Goal: Obtain resource: Obtain resource

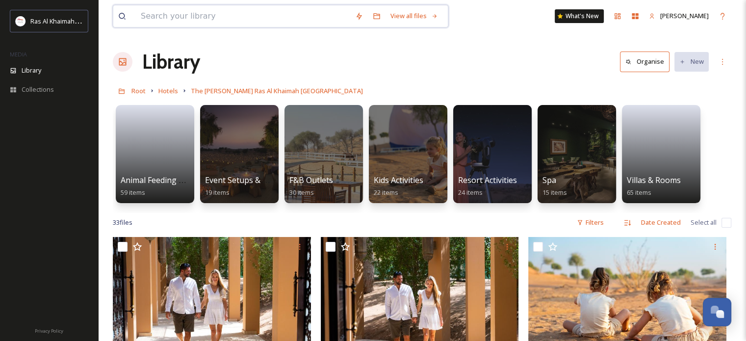
click at [221, 14] on input at bounding box center [243, 16] width 214 height 22
paste input "Year-round sunshine"
type input "Year-round sunshine"
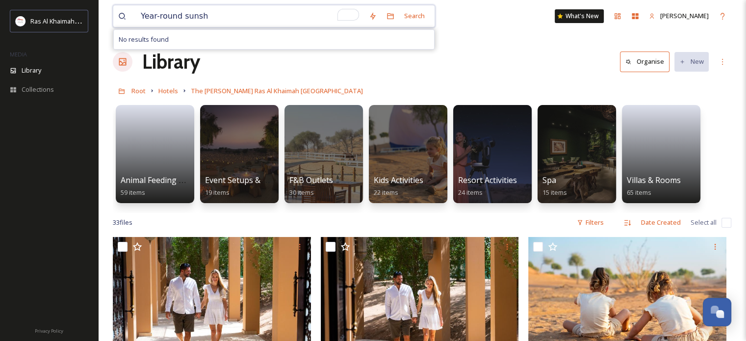
type input "Year-round suns"
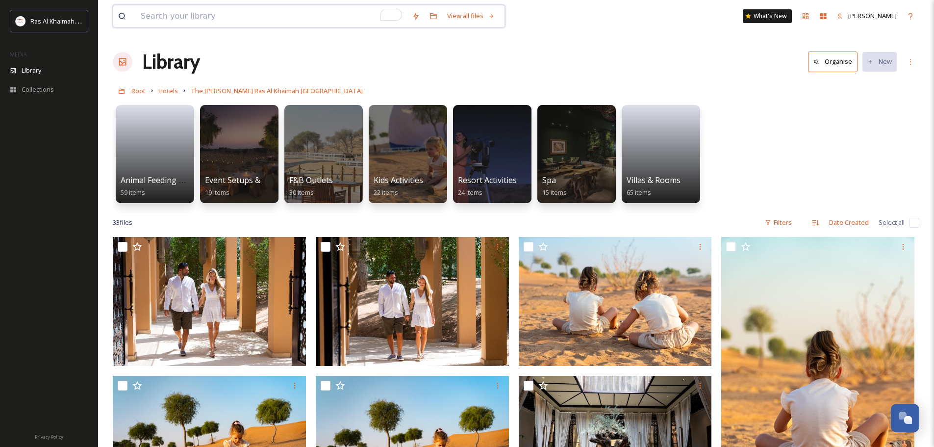
click at [226, 11] on input "To enrich screen reader interactions, please activate Accessibility in Grammarl…" at bounding box center [271, 16] width 271 height 22
paste input "The Ritz Carlton"
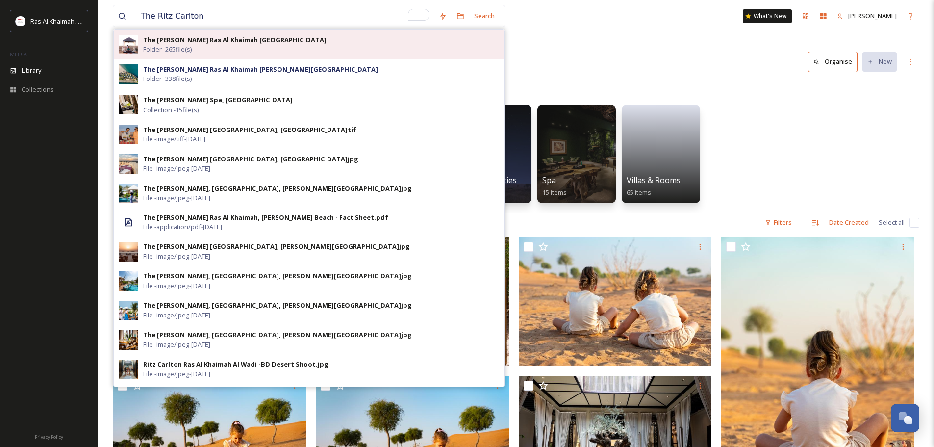
click at [228, 46] on div "The [PERSON_NAME] Ras Al Khaimah Al Wadi Desert Folder - 265 file(s)" at bounding box center [321, 44] width 356 height 19
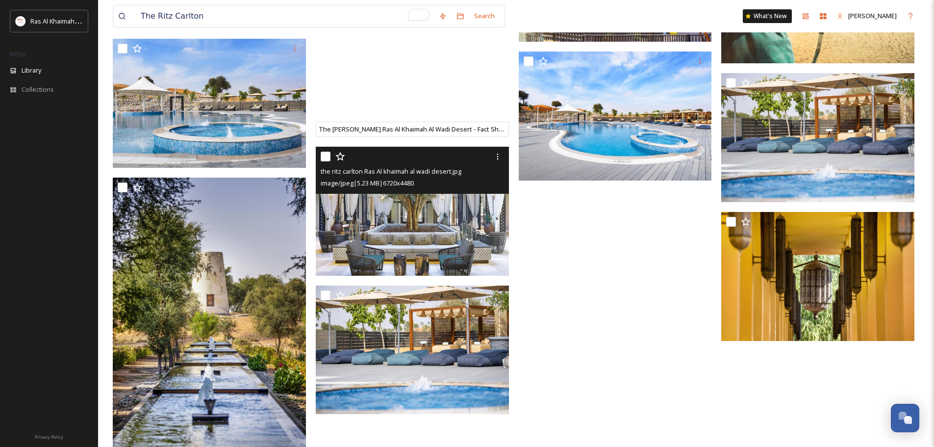
scroll to position [1161, 0]
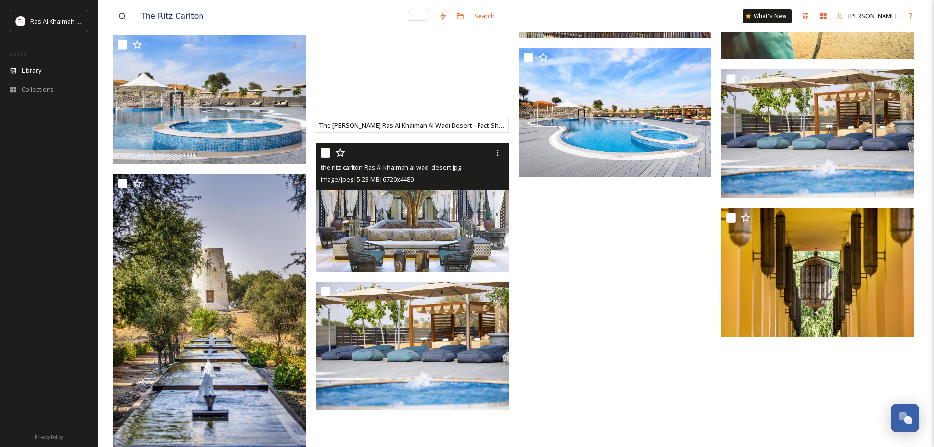
click at [417, 214] on img at bounding box center [412, 207] width 193 height 129
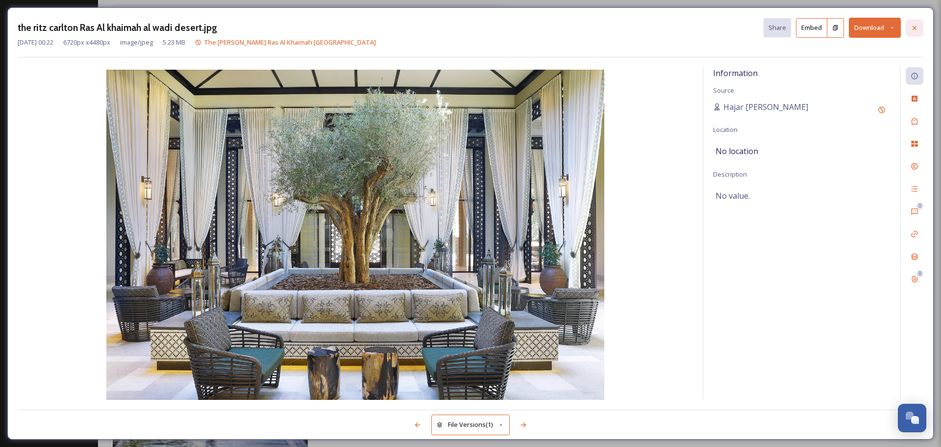
click at [745, 25] on icon at bounding box center [915, 28] width 8 height 8
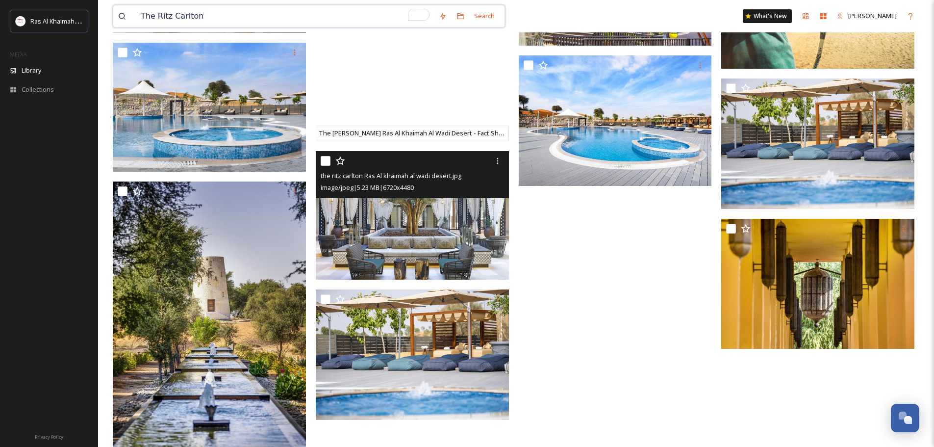
drag, startPoint x: 137, startPoint y: 17, endPoint x: 106, endPoint y: 17, distance: 30.9
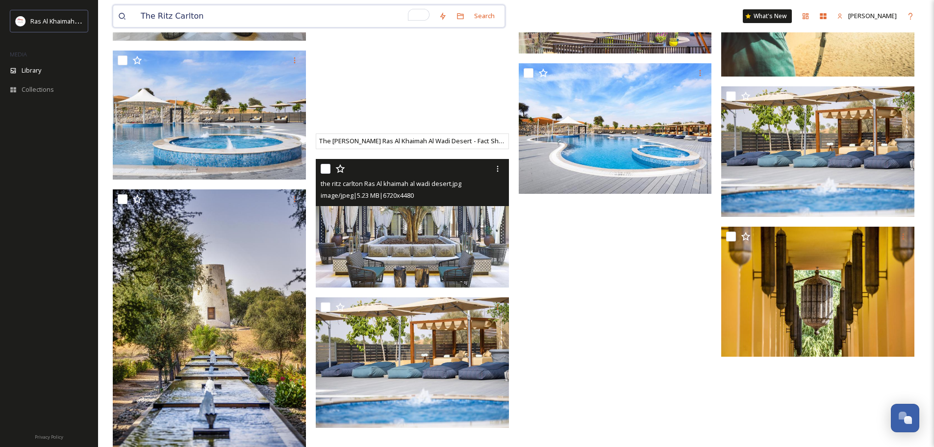
paste input "Anantara Mina Al Arab"
type input "Anantara Mina Al Arab"
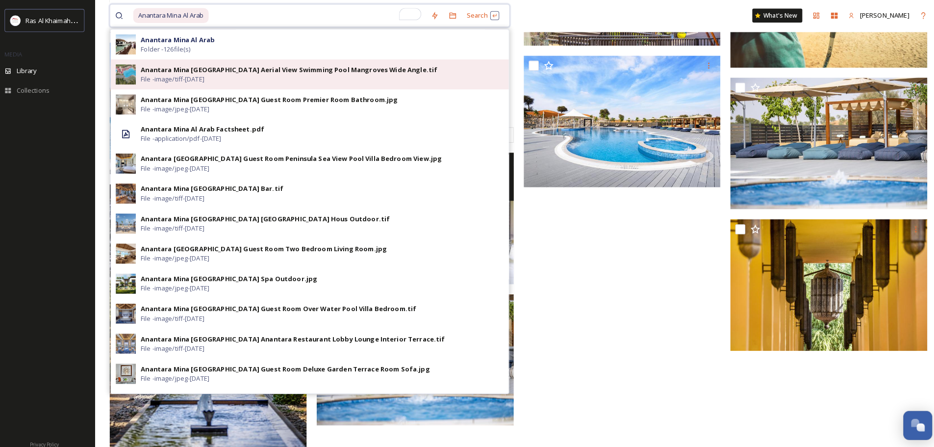
scroll to position [1152, 0]
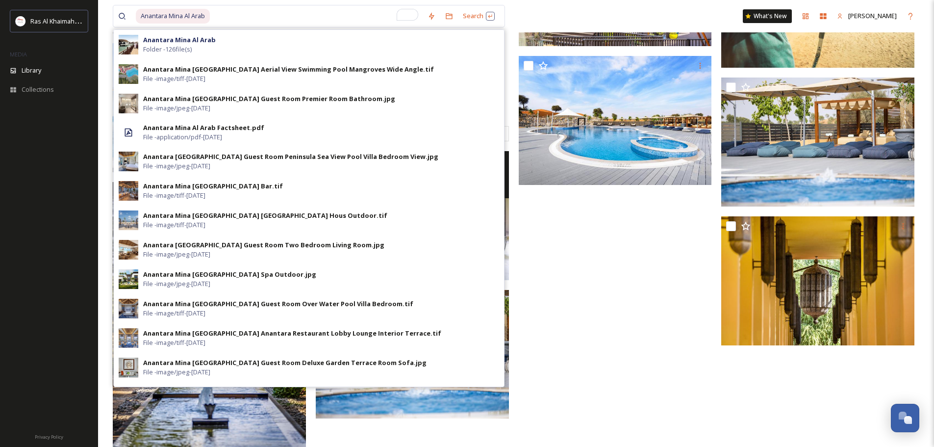
click at [251, 73] on div "Anantara Mina [GEOGRAPHIC_DATA] Aerial View Swimming Pool Mangroves Wide Angle.…" at bounding box center [288, 69] width 291 height 9
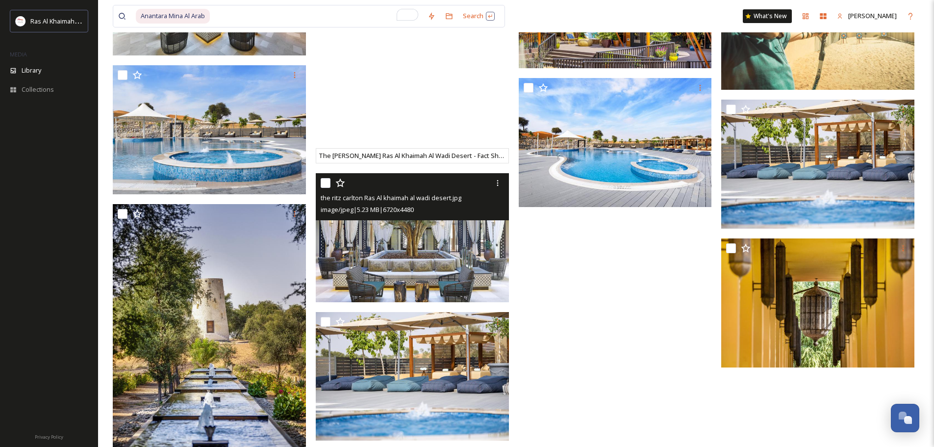
scroll to position [1087, 0]
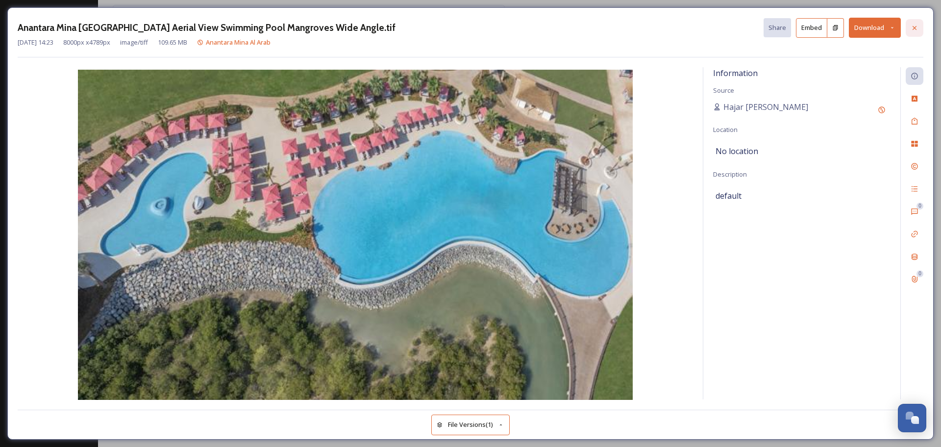
click at [745, 29] on icon at bounding box center [915, 28] width 8 height 8
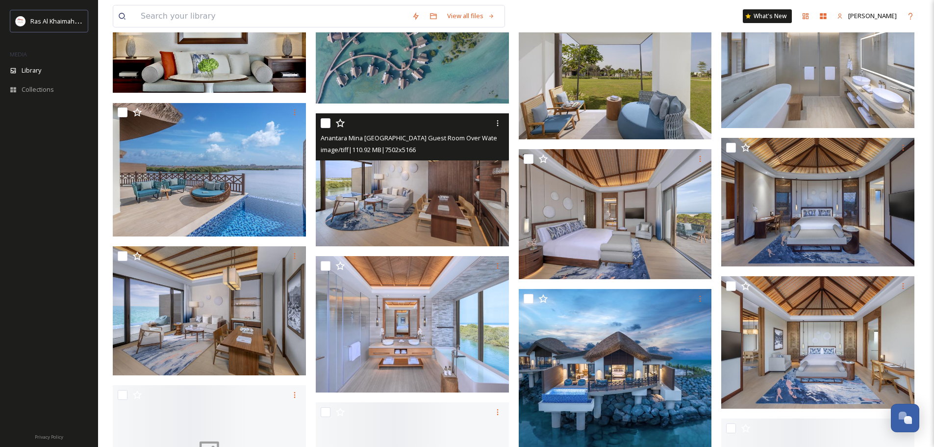
scroll to position [1210, 0]
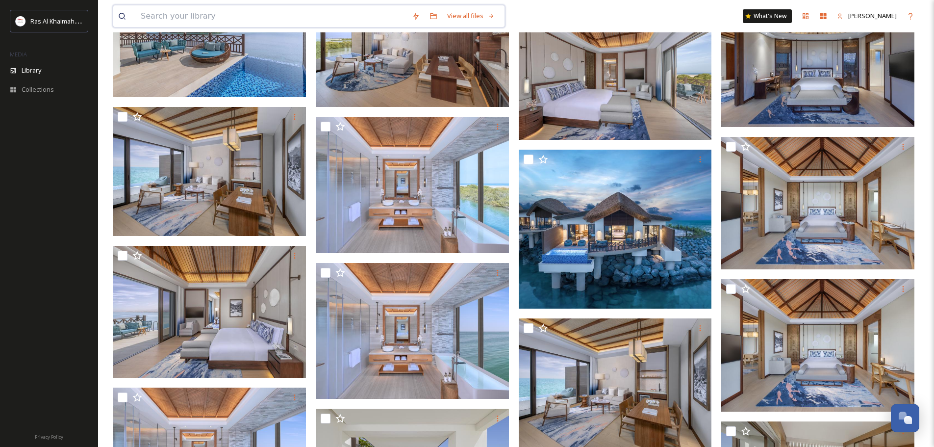
click at [207, 25] on input at bounding box center [271, 16] width 271 height 22
paste input "Anantara Mina Al Arab"
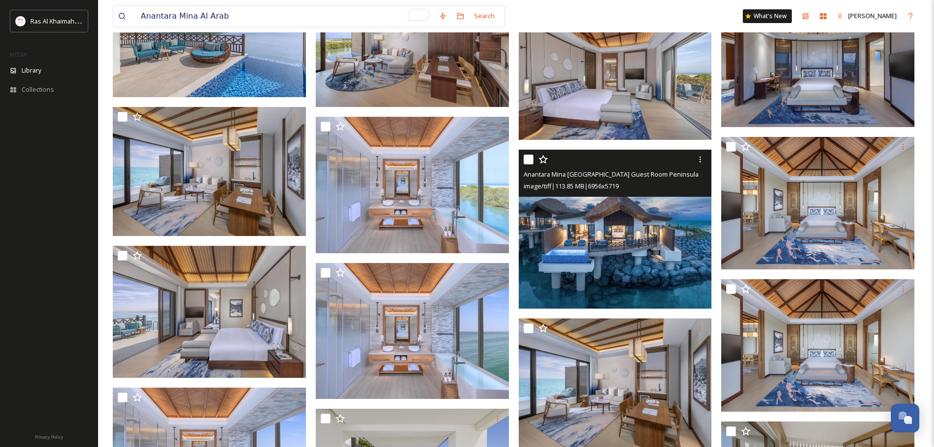
click at [601, 246] on img at bounding box center [615, 229] width 193 height 159
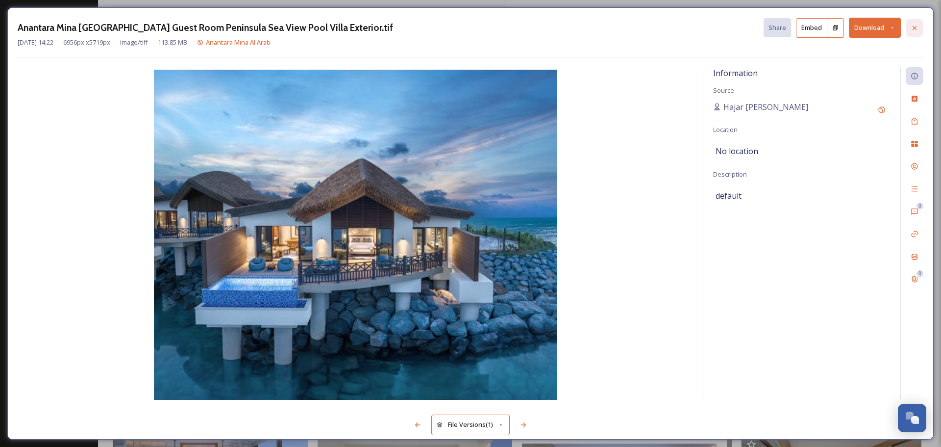
click at [745, 32] on div at bounding box center [915, 28] width 18 height 18
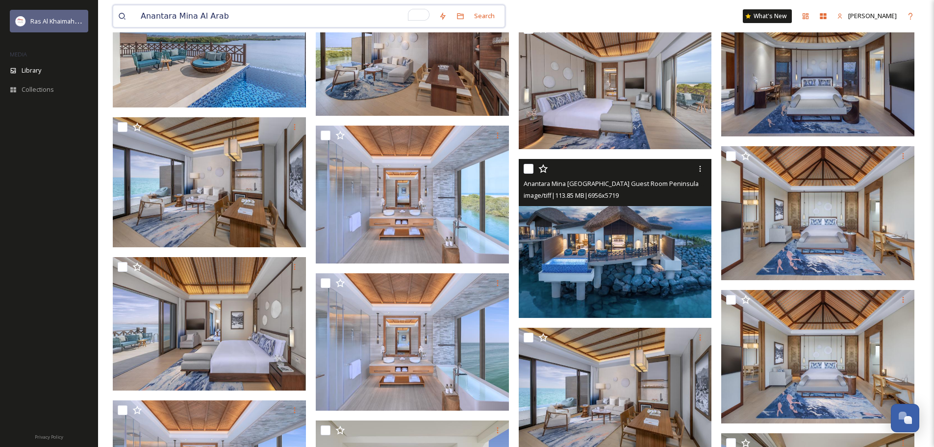
drag, startPoint x: 246, startPoint y: 11, endPoint x: 80, endPoint y: 20, distance: 165.5
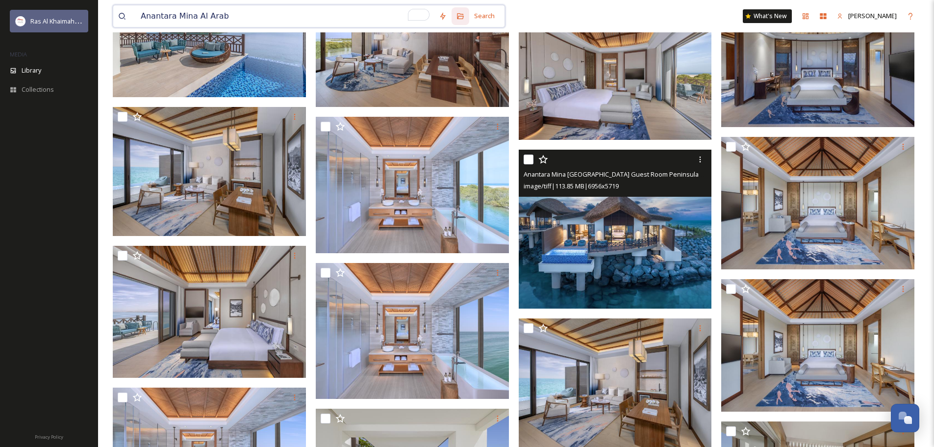
paste input "Waldorf Astoria [GEOGRAPHIC_DATA]"
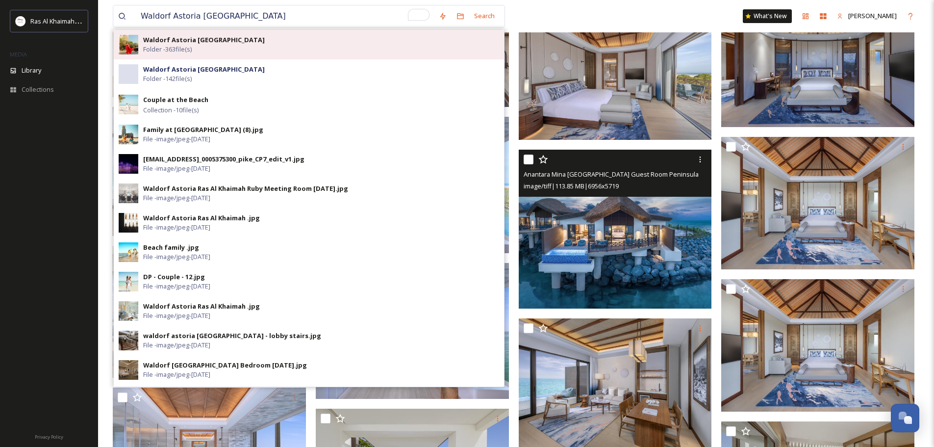
click at [208, 41] on strong "Waldorf Astoria [GEOGRAPHIC_DATA]" at bounding box center [204, 39] width 122 height 9
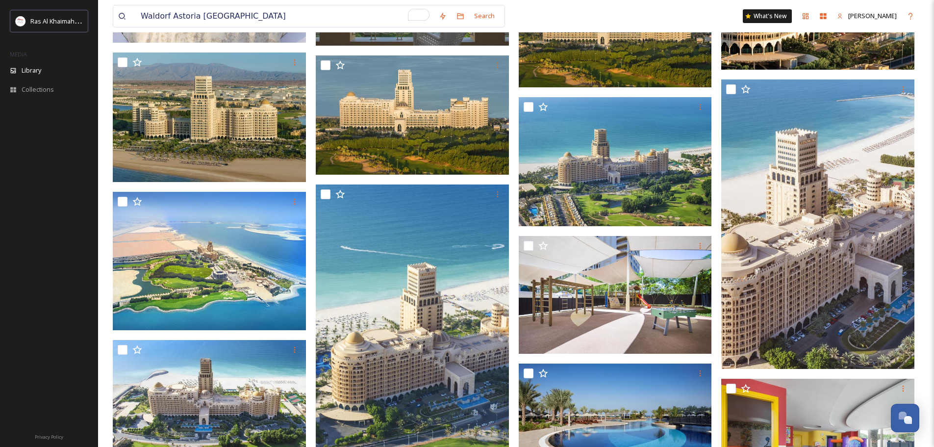
scroll to position [8009, 0]
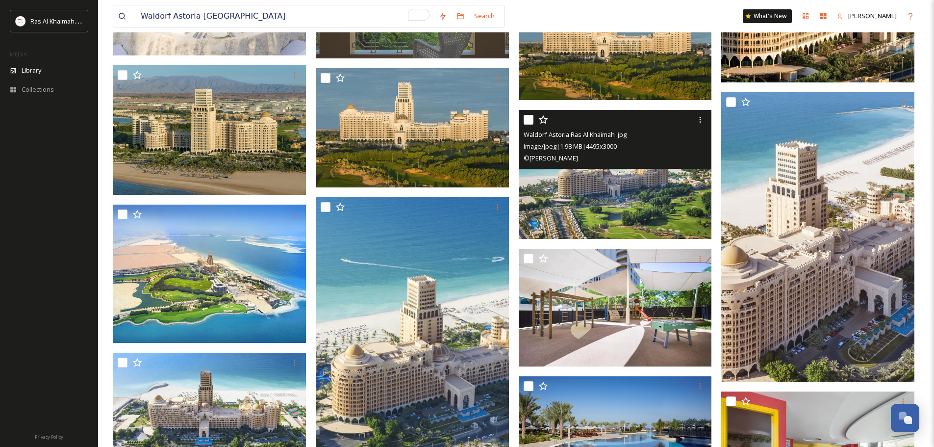
click at [607, 195] on img at bounding box center [615, 174] width 193 height 129
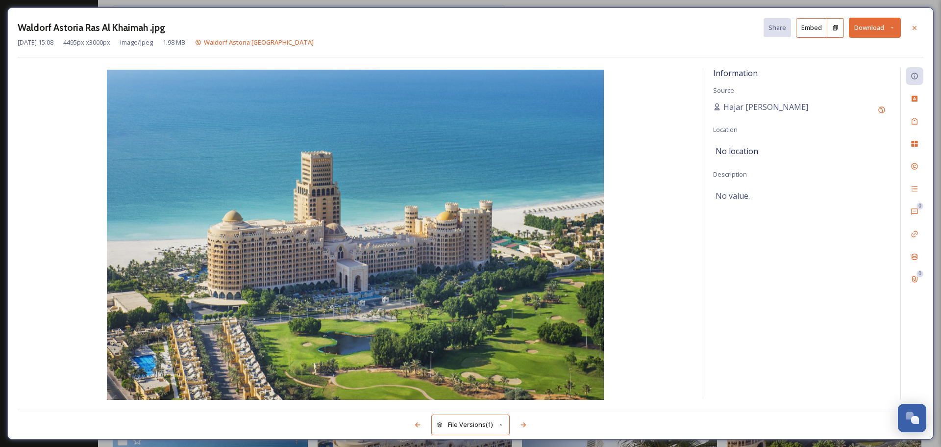
click at [745, 27] on icon at bounding box center [915, 28] width 8 height 8
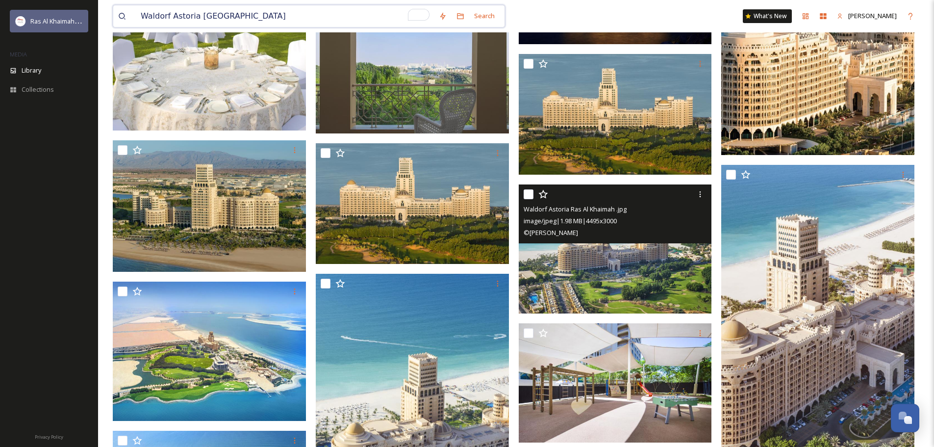
drag, startPoint x: 226, startPoint y: 15, endPoint x: 58, endPoint y: 26, distance: 167.6
paste input "[GEOGRAPHIC_DATA] [GEOGRAPHIC_DATA]"
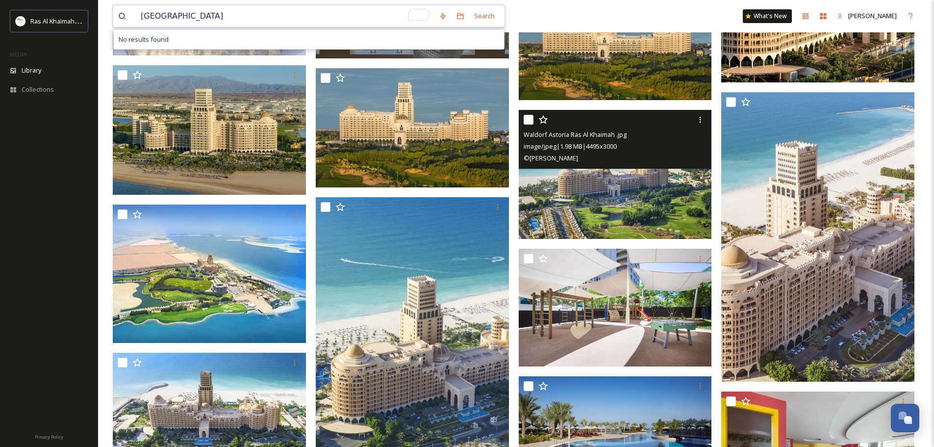
type input "[GEOGRAPHIC_DATA]"
drag, startPoint x: 175, startPoint y: 18, endPoint x: 78, endPoint y: 22, distance: 97.2
paste input "Rixos Bab [PERSON_NAME]"
type input "Rixos Bab [PERSON_NAME]"
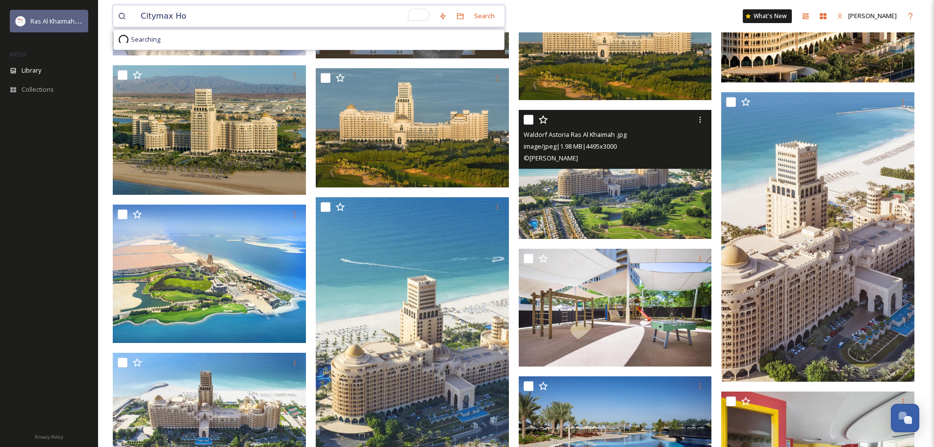
type input "Citymax H"
paste input "Rixos Bab [PERSON_NAME]"
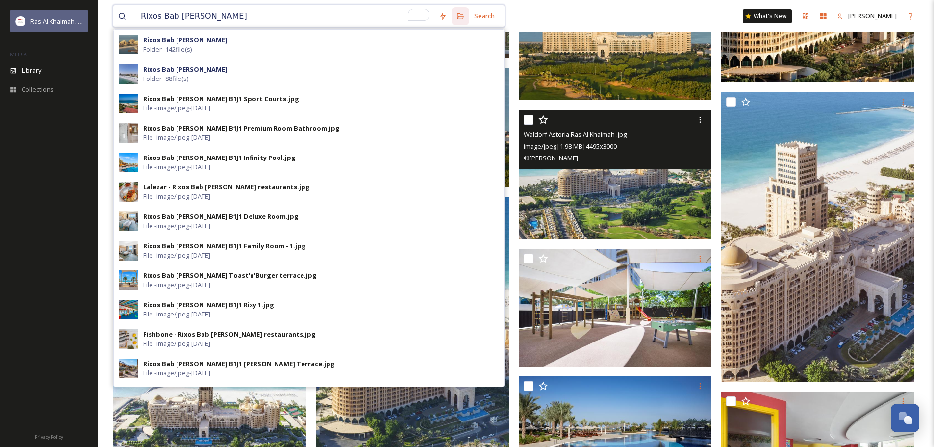
type input "Rixos Bab [PERSON_NAME]"
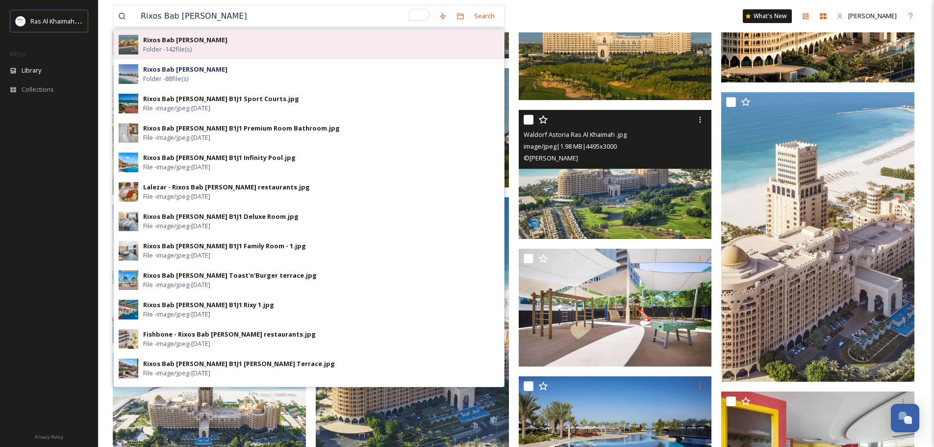
click at [207, 42] on div "Rixos Bab [PERSON_NAME] Folder - 142 file(s)" at bounding box center [321, 44] width 356 height 19
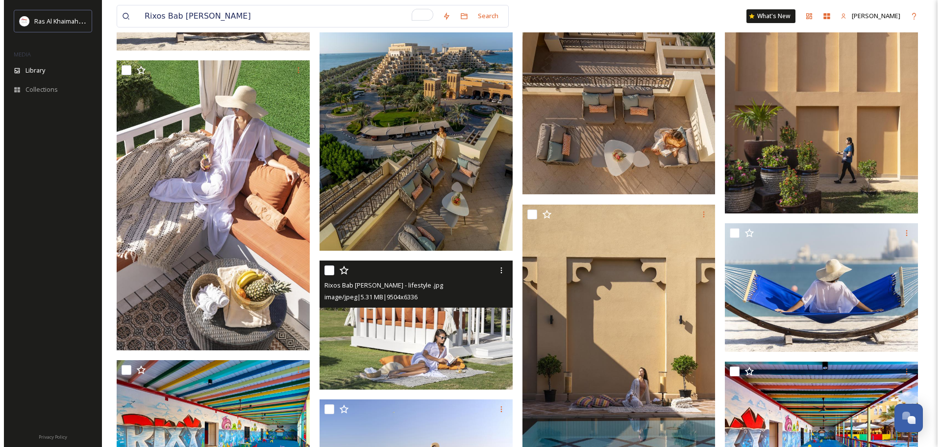
scroll to position [2942, 0]
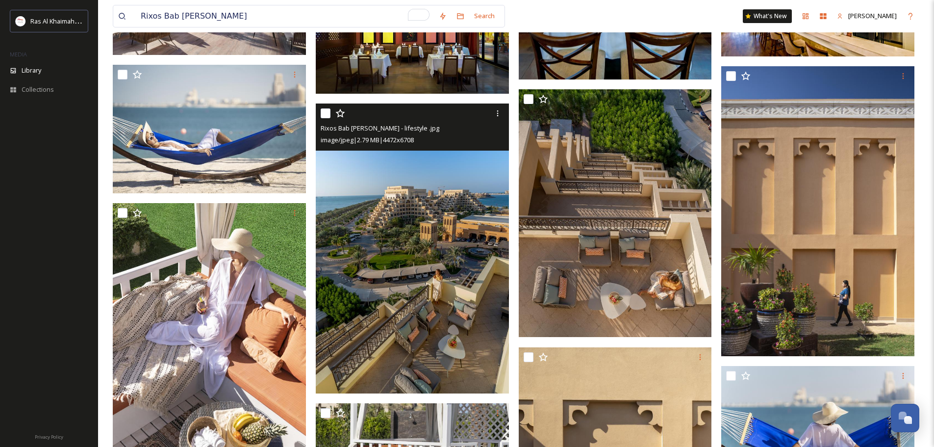
click at [426, 242] on img at bounding box center [412, 248] width 193 height 290
